Goal: Task Accomplishment & Management: Use online tool/utility

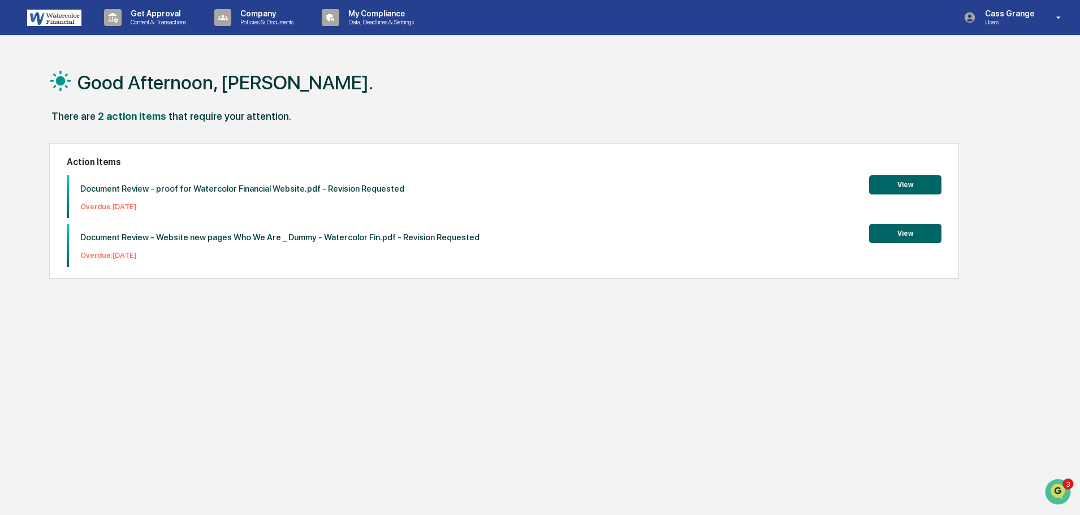
click at [898, 185] on button "View" at bounding box center [905, 184] width 72 height 19
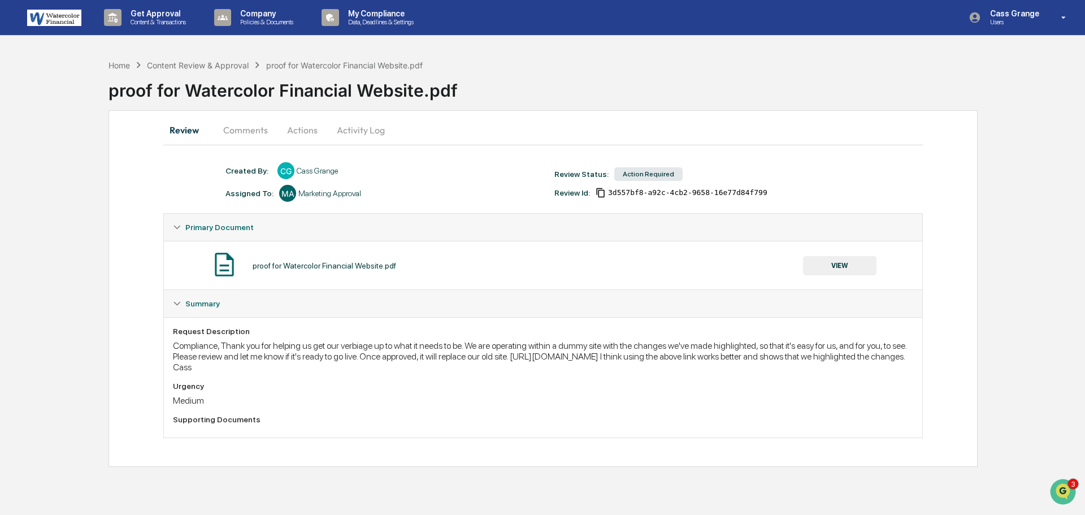
click at [830, 266] on button "VIEW" at bounding box center [839, 265] width 73 height 19
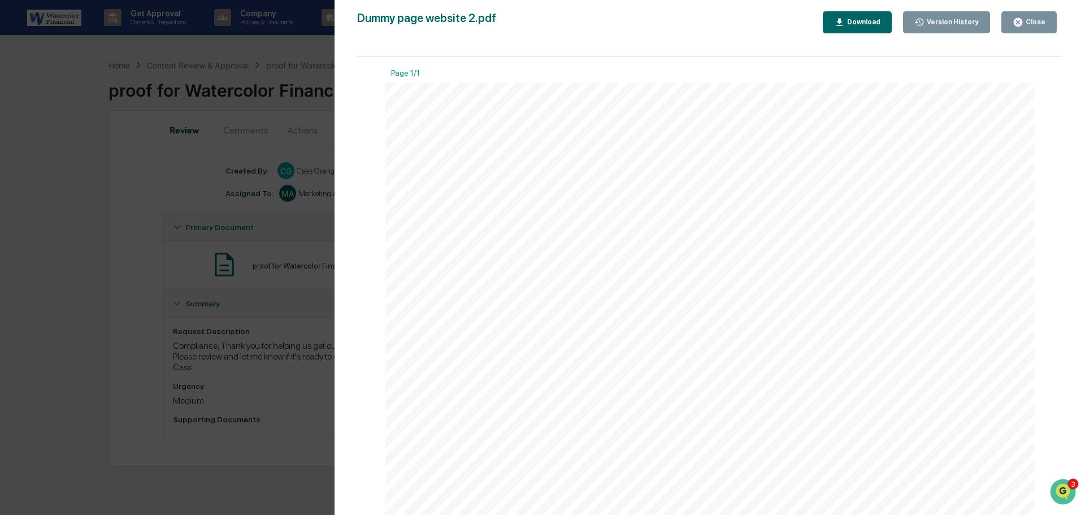
click at [873, 22] on div "Download" at bounding box center [863, 22] width 36 height 8
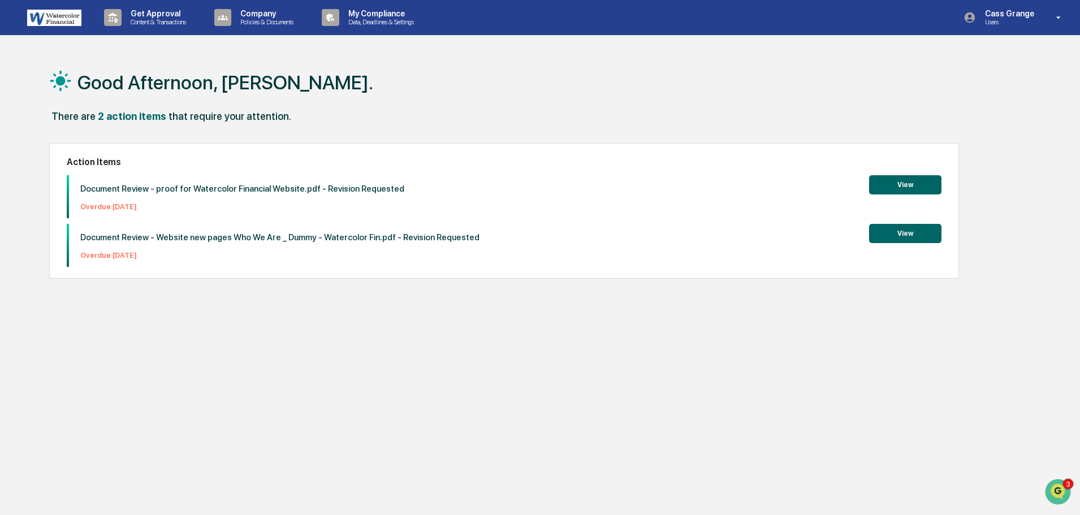
click at [894, 232] on button "View" at bounding box center [905, 233] width 72 height 19
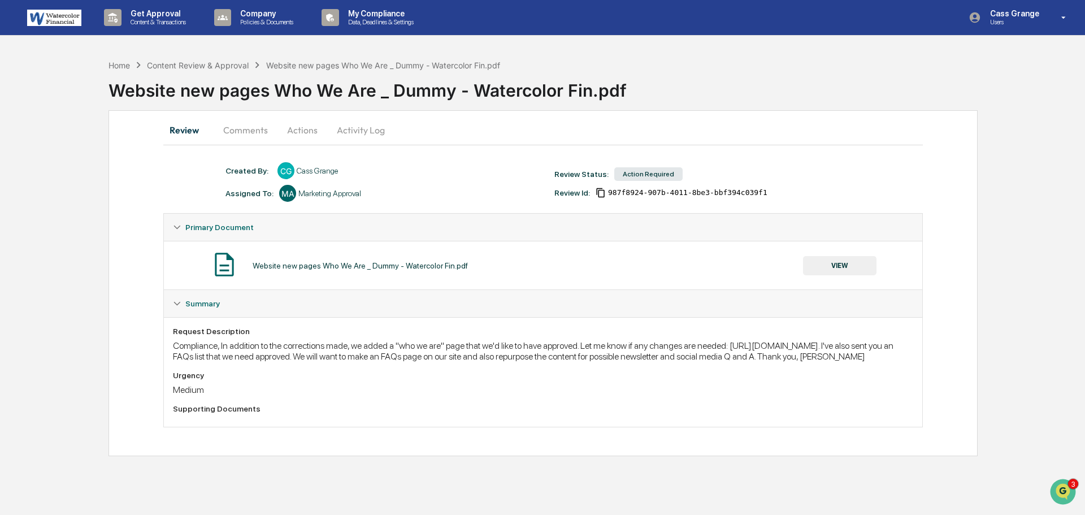
click at [832, 263] on button "VIEW" at bounding box center [839, 265] width 73 height 19
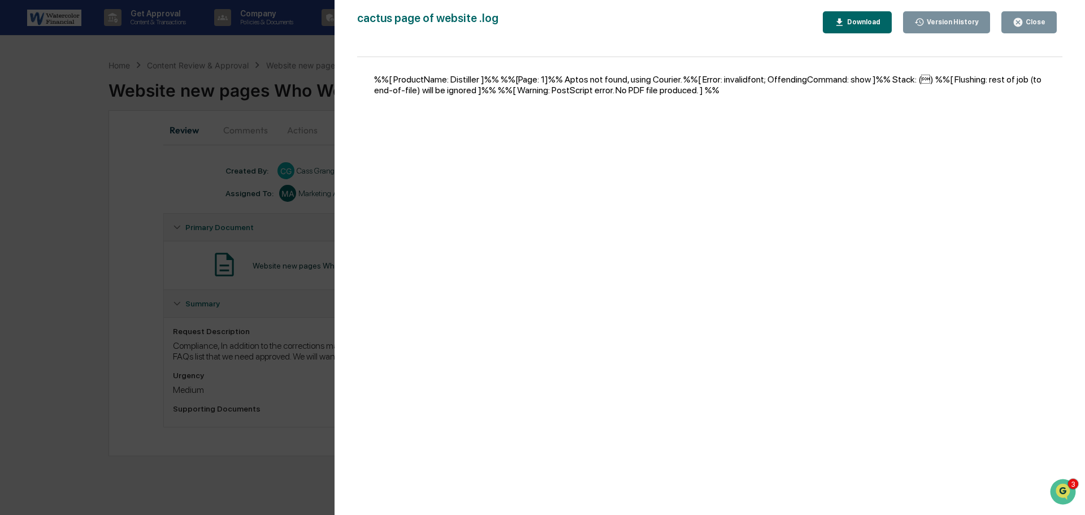
click at [910, 78] on div "%%[ ProductName: Distiller ]%% %%[Page: 1]%% Aptos not found, using Courier. %%…" at bounding box center [709, 291] width 705 height 469
click at [873, 24] on div "Download" at bounding box center [863, 22] width 36 height 8
click at [864, 24] on div "Download" at bounding box center [863, 22] width 36 height 8
click at [294, 42] on div "Version History [DATE] 12:48 AM Cass Grange [DATE] 06:05 PM [PERSON_NAME] [DATE…" at bounding box center [542, 257] width 1085 height 515
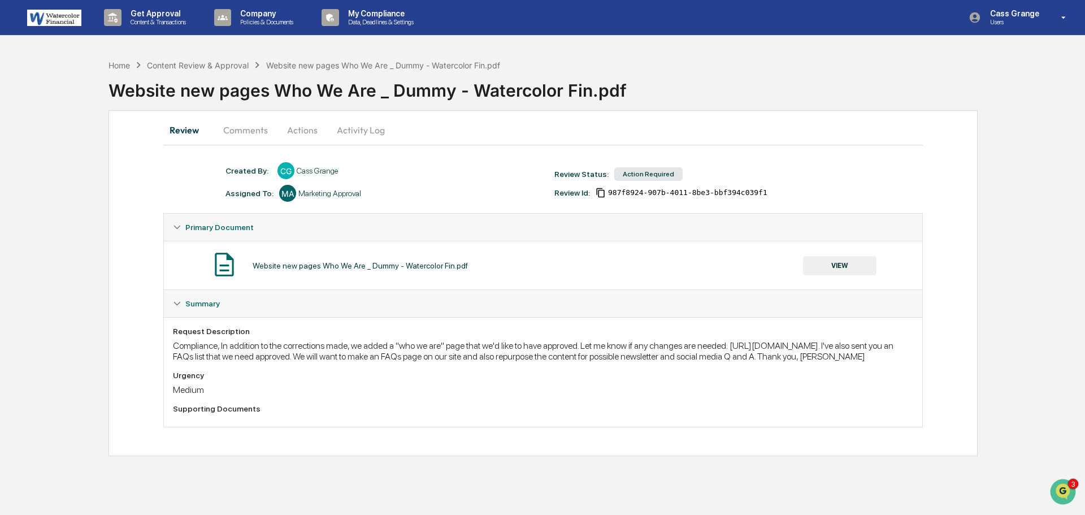
click at [297, 127] on button "Actions" at bounding box center [302, 129] width 51 height 27
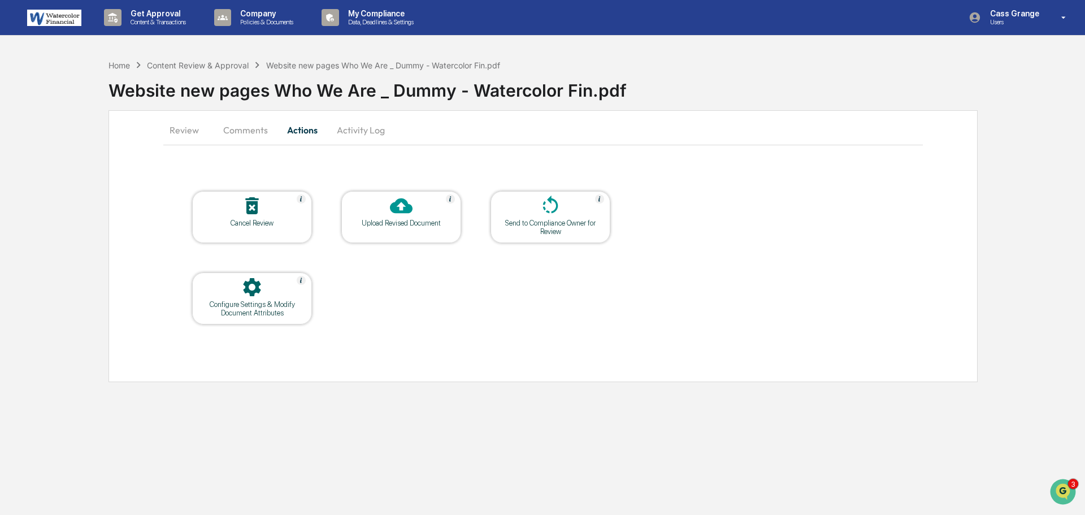
click at [249, 129] on button "Comments" at bounding box center [245, 129] width 63 height 27
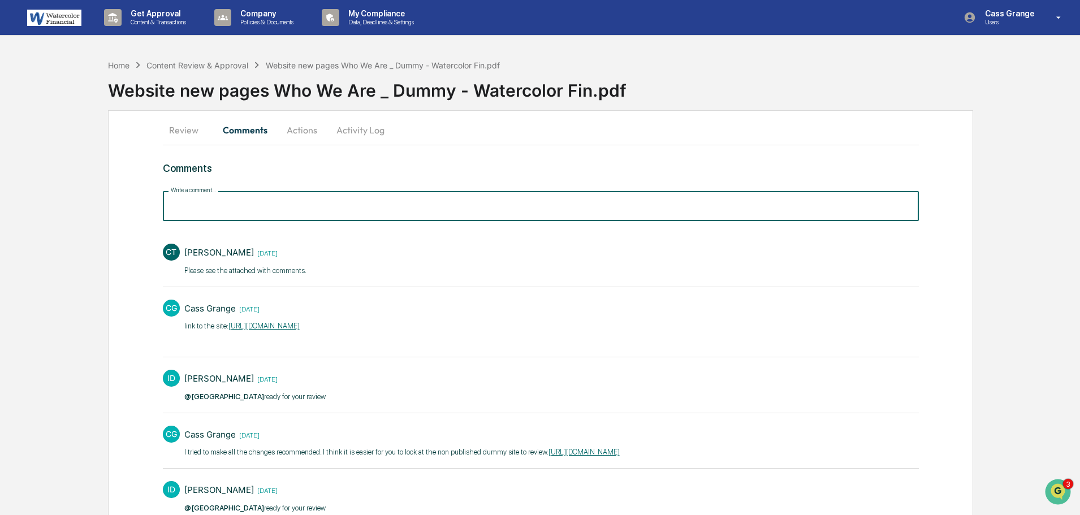
click at [225, 205] on input "Write a comment..." at bounding box center [541, 206] width 756 height 30
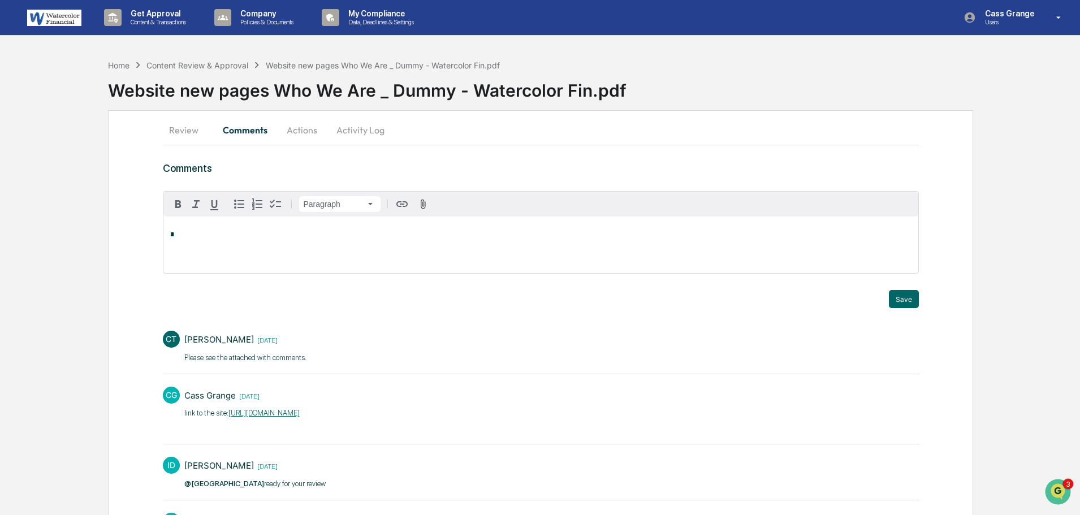
click at [176, 127] on button "Review" at bounding box center [188, 129] width 51 height 27
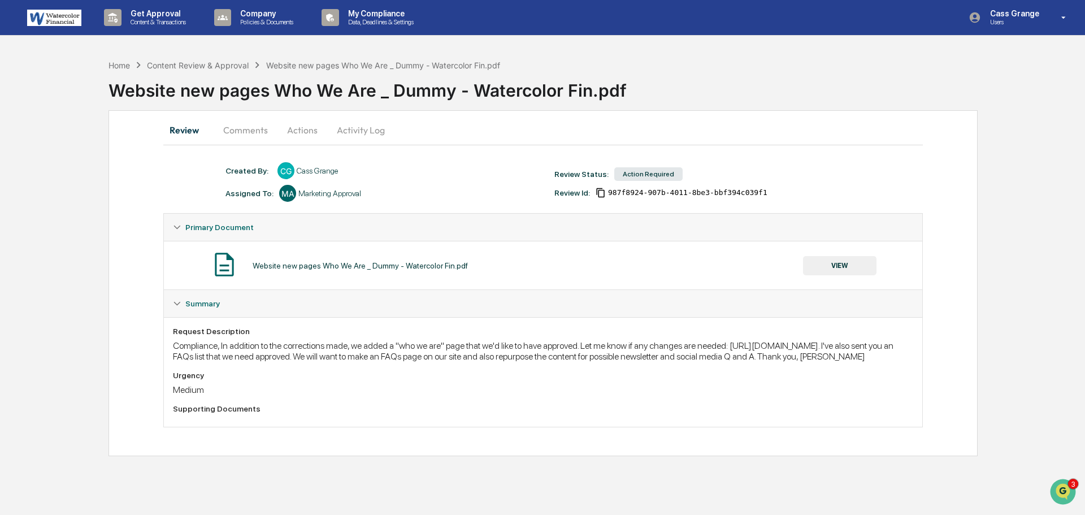
click at [835, 262] on button "VIEW" at bounding box center [839, 265] width 73 height 19
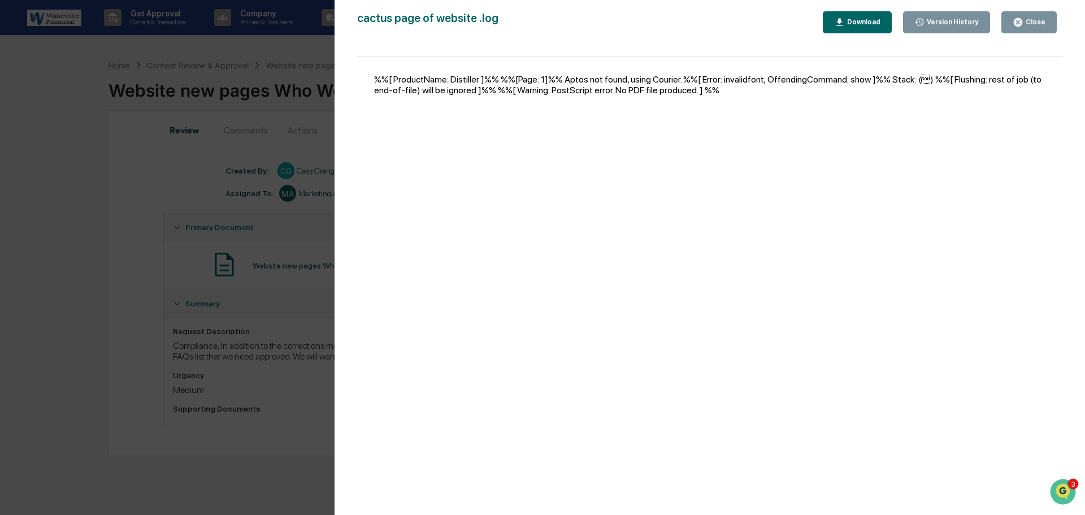
click at [877, 21] on div "Download" at bounding box center [863, 22] width 36 height 8
click at [872, 20] on div "Download" at bounding box center [863, 22] width 36 height 8
click at [859, 21] on div "Download" at bounding box center [863, 22] width 36 height 8
click at [170, 160] on div "Version History [DATE] 12:48 AM Cass Grange [DATE] 06:05 PM [PERSON_NAME] [DATE…" at bounding box center [542, 257] width 1085 height 515
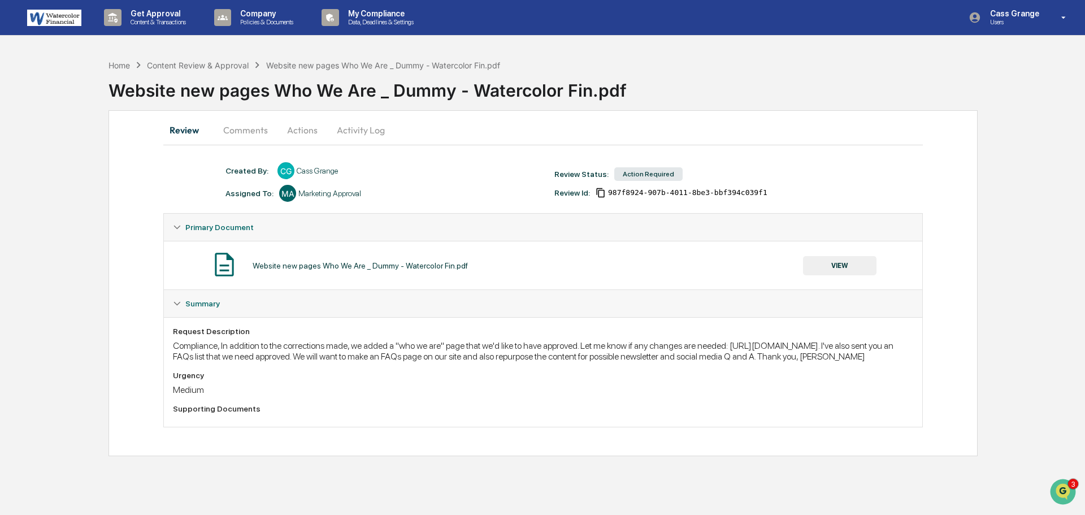
click at [308, 131] on button "Actions" at bounding box center [302, 129] width 51 height 27
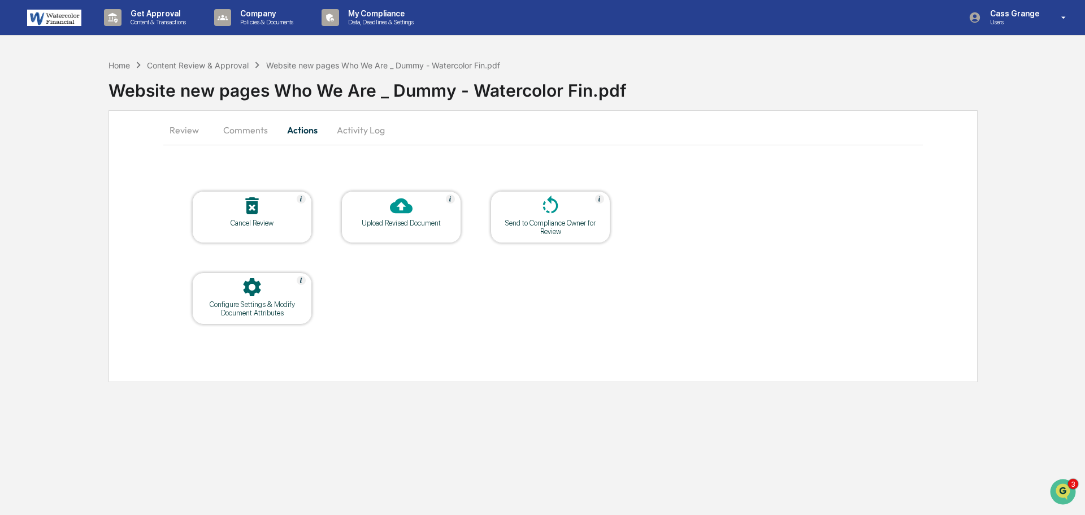
click at [372, 218] on div at bounding box center [401, 206] width 113 height 24
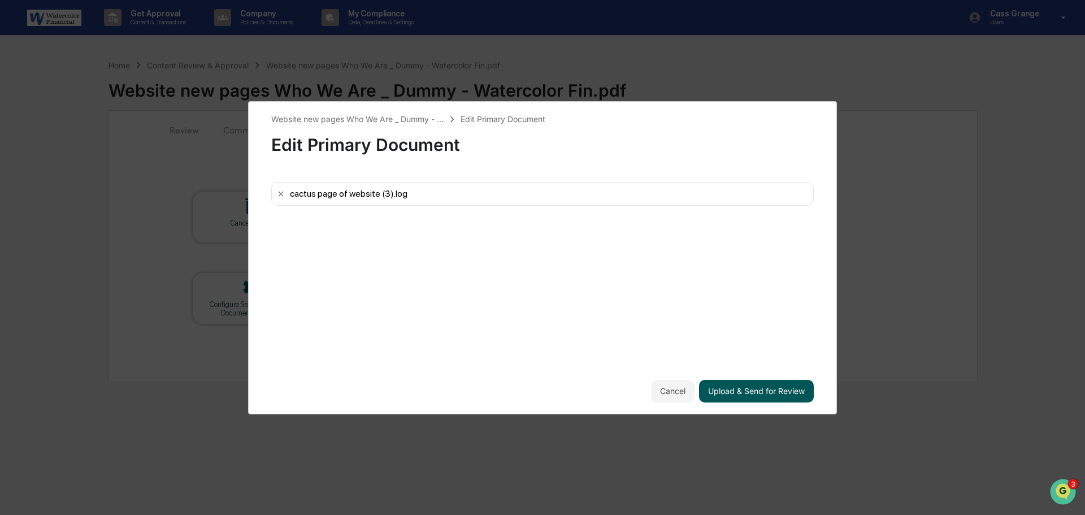
click at [722, 390] on button "Upload & Send for Review" at bounding box center [756, 391] width 115 height 23
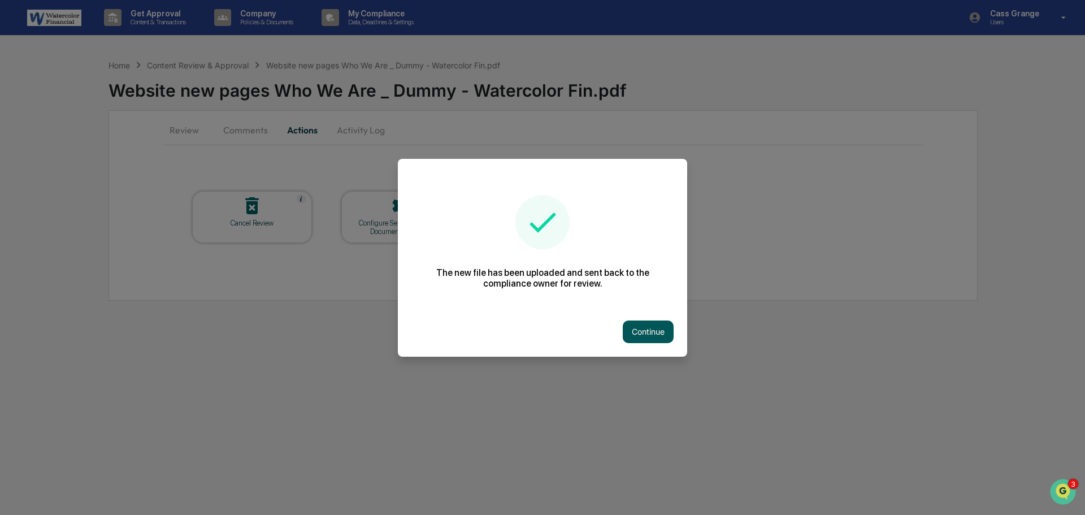
click at [650, 328] on button "Continue" at bounding box center [648, 331] width 51 height 23
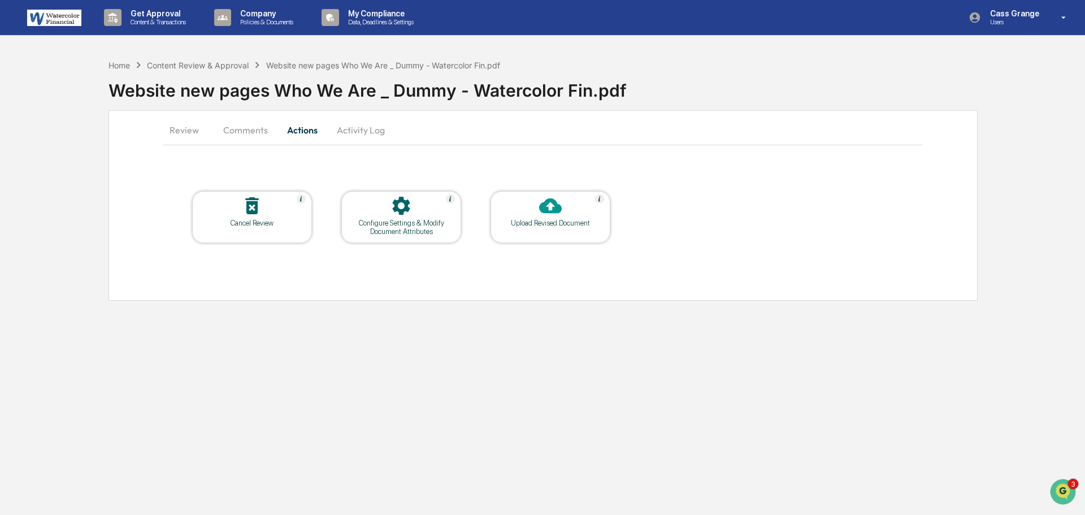
click at [298, 129] on button "Actions" at bounding box center [302, 129] width 51 height 27
click at [243, 131] on button "Comments" at bounding box center [245, 129] width 63 height 27
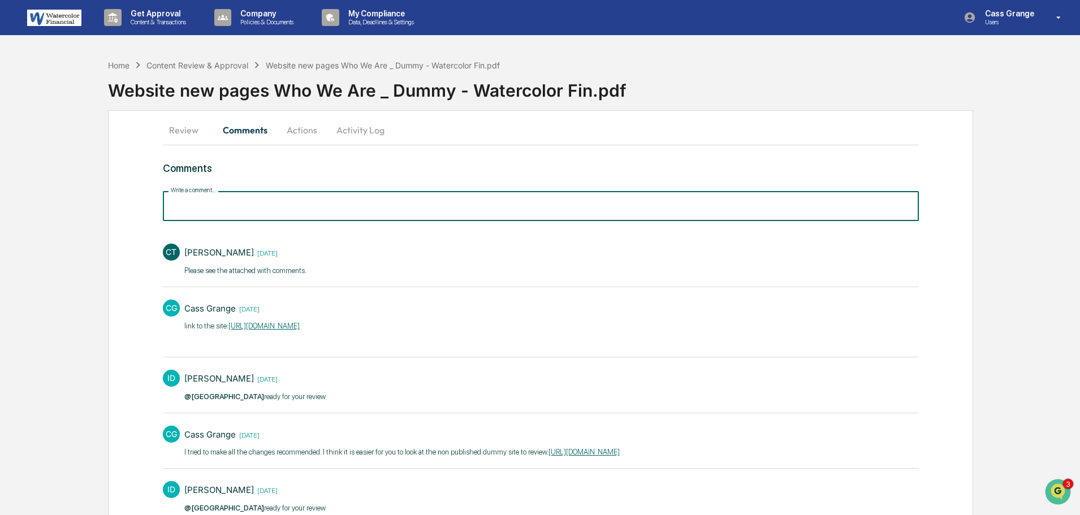
click at [224, 204] on input "Write a comment..." at bounding box center [541, 206] width 756 height 30
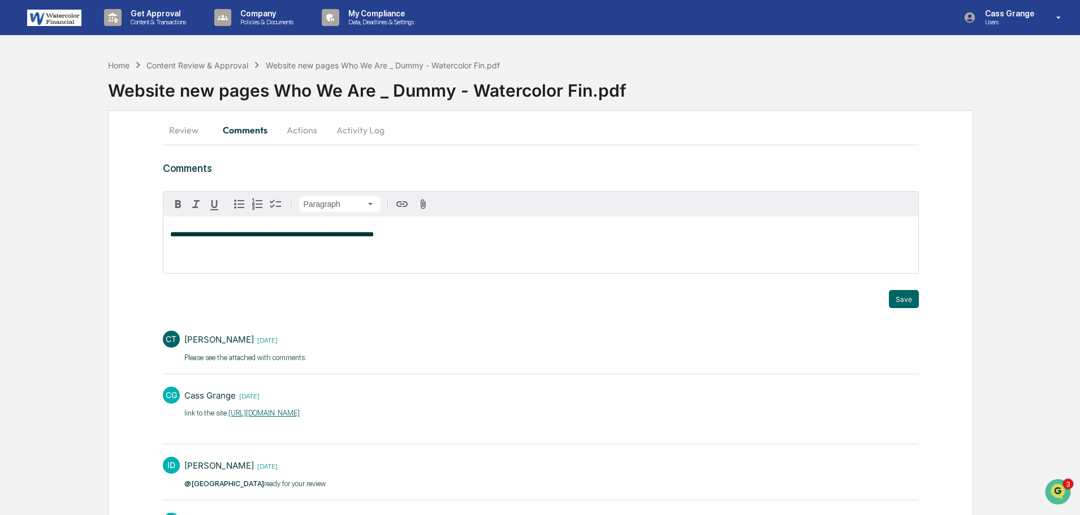
click at [388, 233] on p "**********" at bounding box center [540, 235] width 741 height 8
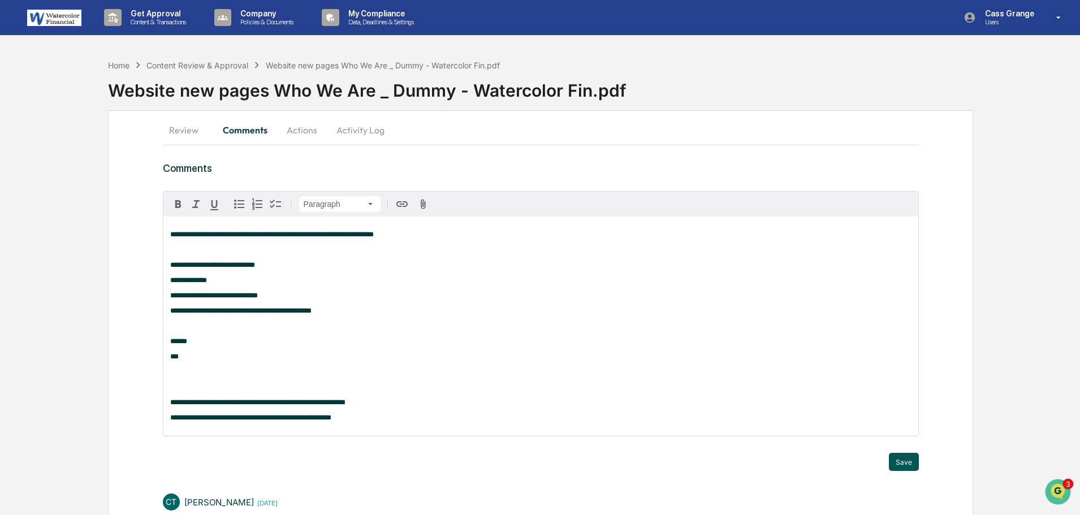
click at [899, 469] on button "Save" at bounding box center [904, 462] width 30 height 18
